Goal: Task Accomplishment & Management: Manage account settings

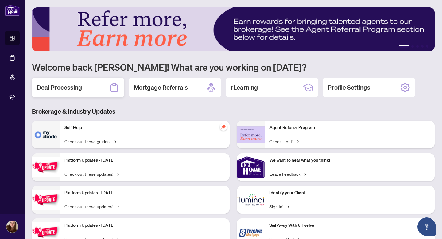
click at [74, 87] on h2 "Deal Processing" at bounding box center [59, 87] width 45 height 9
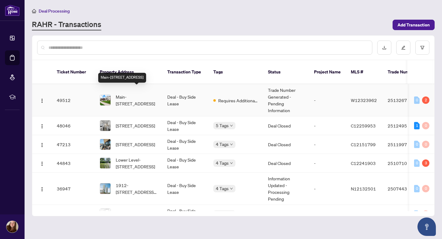
click at [124, 93] on span "Main-[STREET_ADDRESS]" at bounding box center [137, 99] width 42 height 13
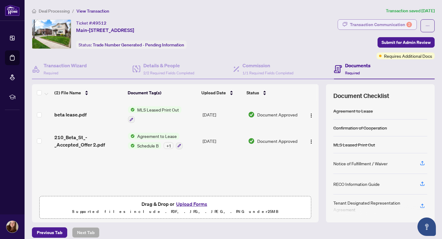
click at [387, 25] on div "Transaction Communication 2" at bounding box center [381, 25] width 62 height 10
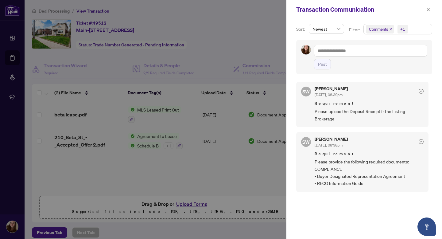
scroll to position [1, 0]
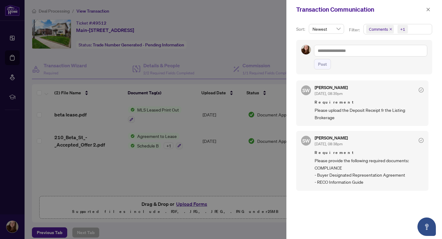
click at [210, 44] on div at bounding box center [221, 119] width 442 height 239
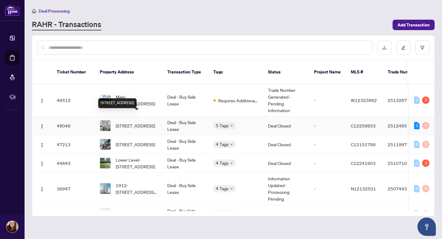
click at [131, 122] on span "[STREET_ADDRESS]" at bounding box center [135, 125] width 39 height 7
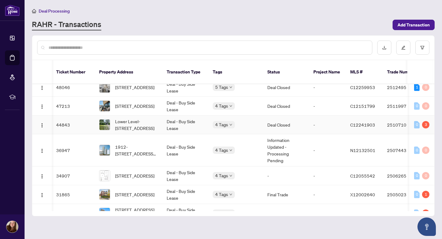
scroll to position [0, 1]
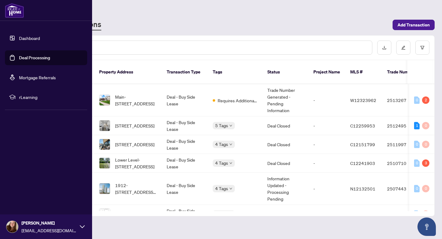
click at [34, 226] on div "[PERSON_NAME] [EMAIL_ADDRESS][DOMAIN_NAME]" at bounding box center [48, 226] width 55 height 14
click at [25, 189] on span "Logout" at bounding box center [25, 190] width 14 height 10
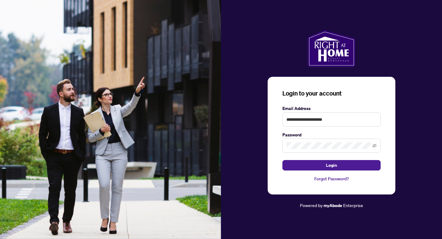
click at [305, 107] on label "Email Address" at bounding box center [331, 108] width 98 height 7
click at [305, 115] on input "**********" at bounding box center [331, 119] width 98 height 14
type input "**********"
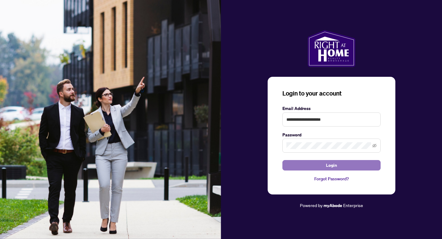
click at [304, 164] on button "Login" at bounding box center [331, 165] width 98 height 10
